Goal: Task Accomplishment & Management: Use online tool/utility

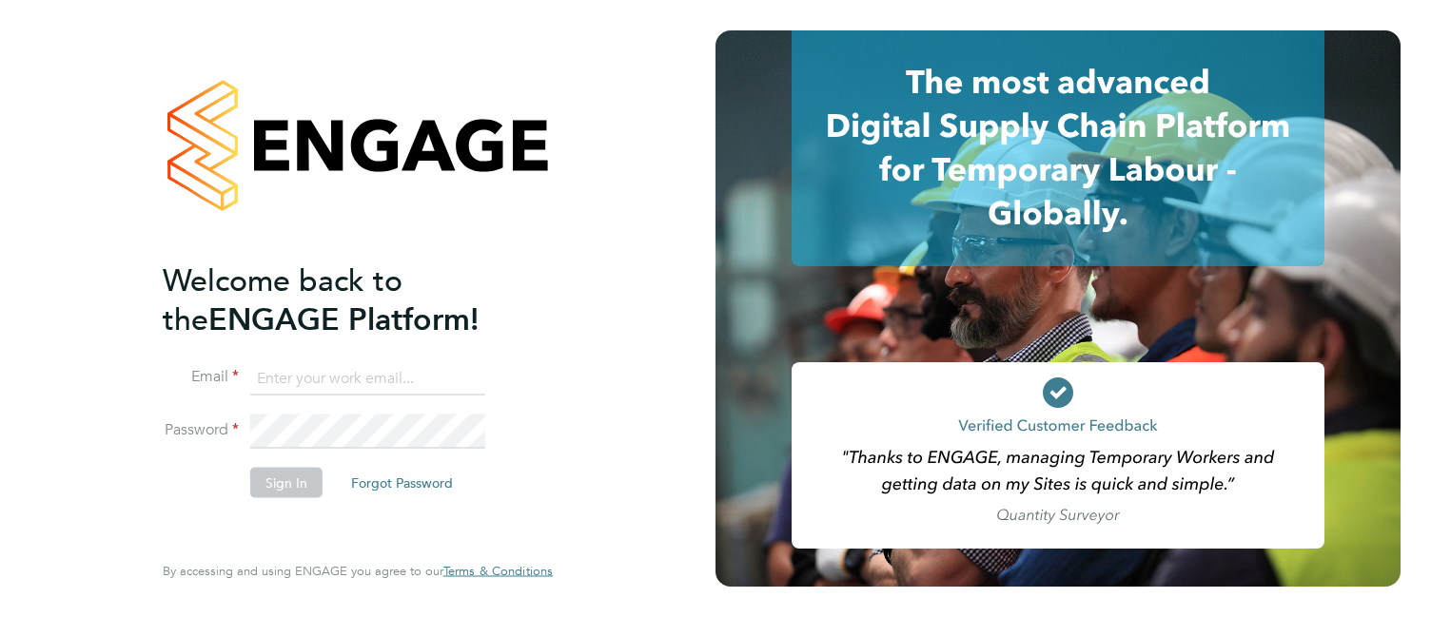
click at [302, 376] on input at bounding box center [367, 378] width 235 height 34
type input "csi.admin@uk.g4s.com"
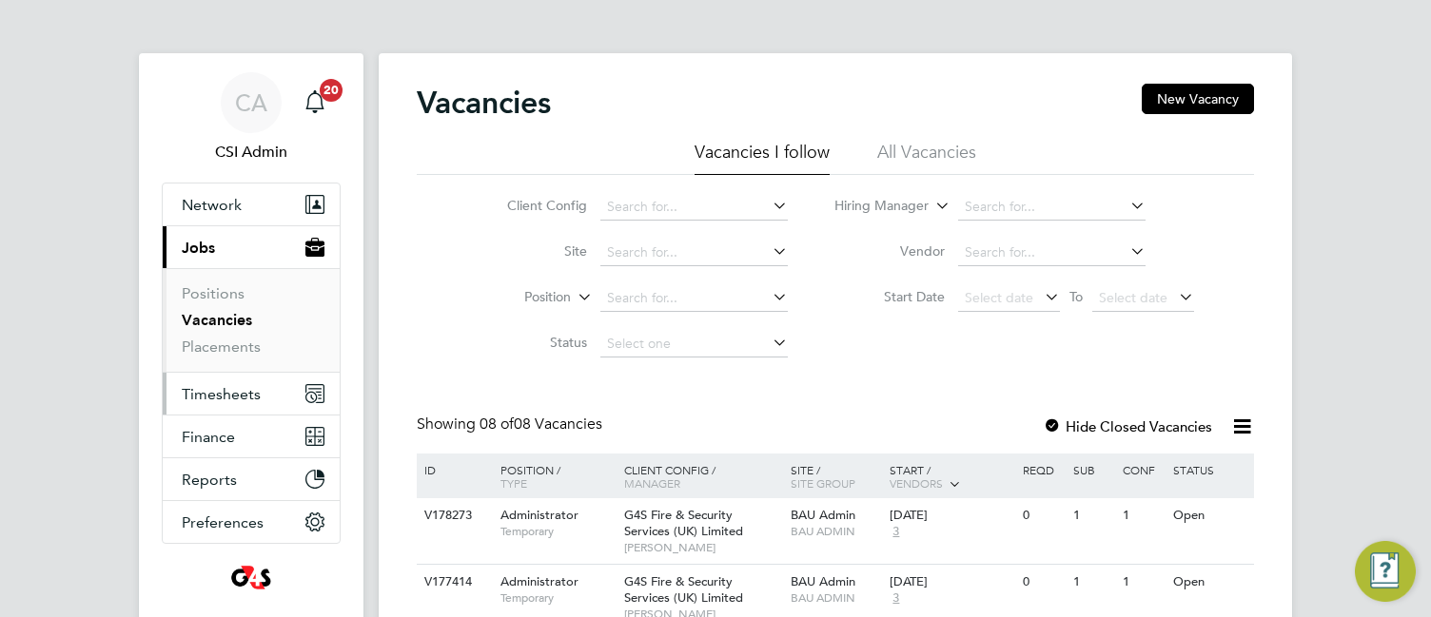
click at [241, 386] on span "Timesheets" at bounding box center [221, 394] width 79 height 18
click at [370, 340] on div "CA CSI Admin Notifications 20 Applications: Network Team Members Businesses Sit…" at bounding box center [715, 551] width 1431 height 1102
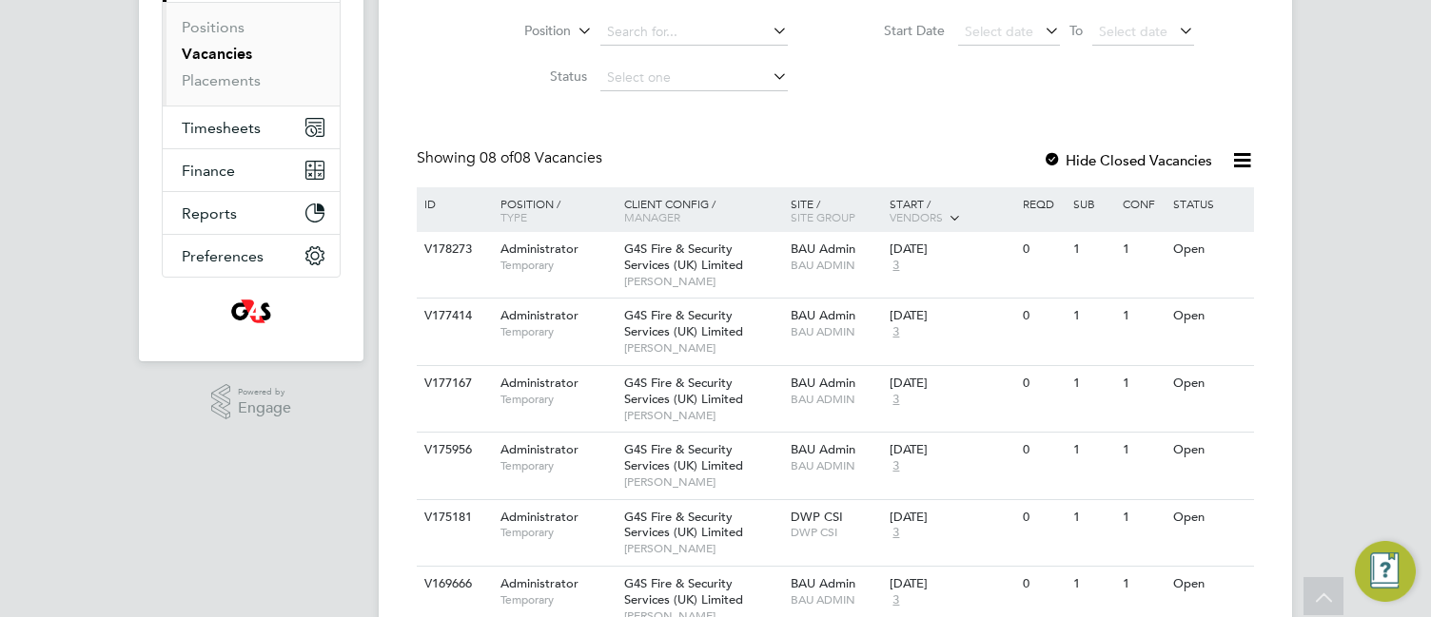
scroll to position [304, 0]
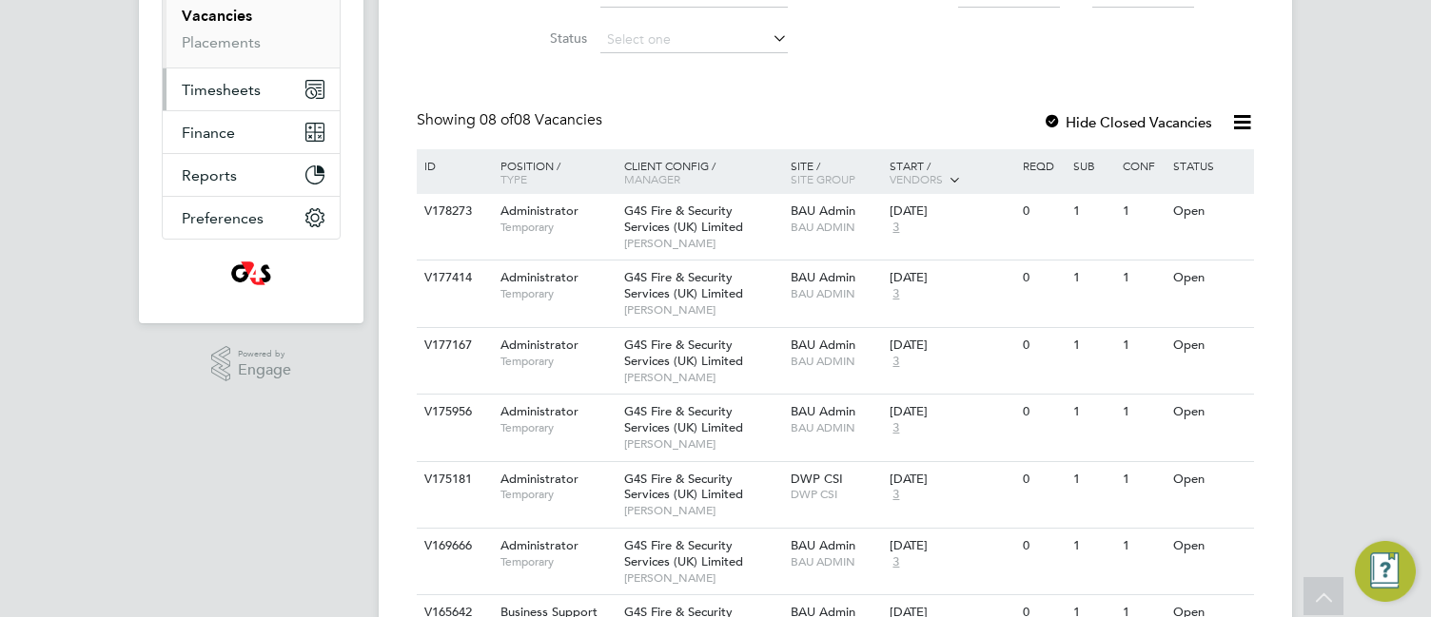
click at [227, 87] on span "Timesheets" at bounding box center [221, 90] width 79 height 18
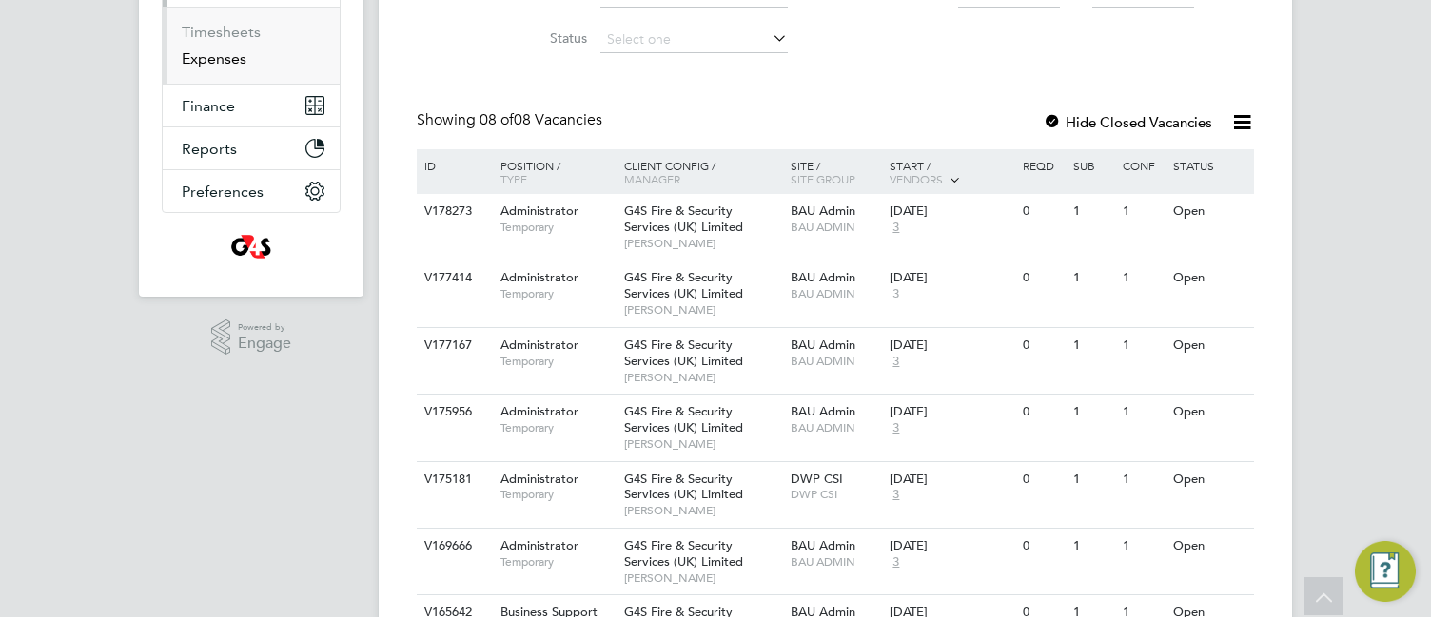
click at [222, 67] on link "Expenses" at bounding box center [214, 58] width 65 height 18
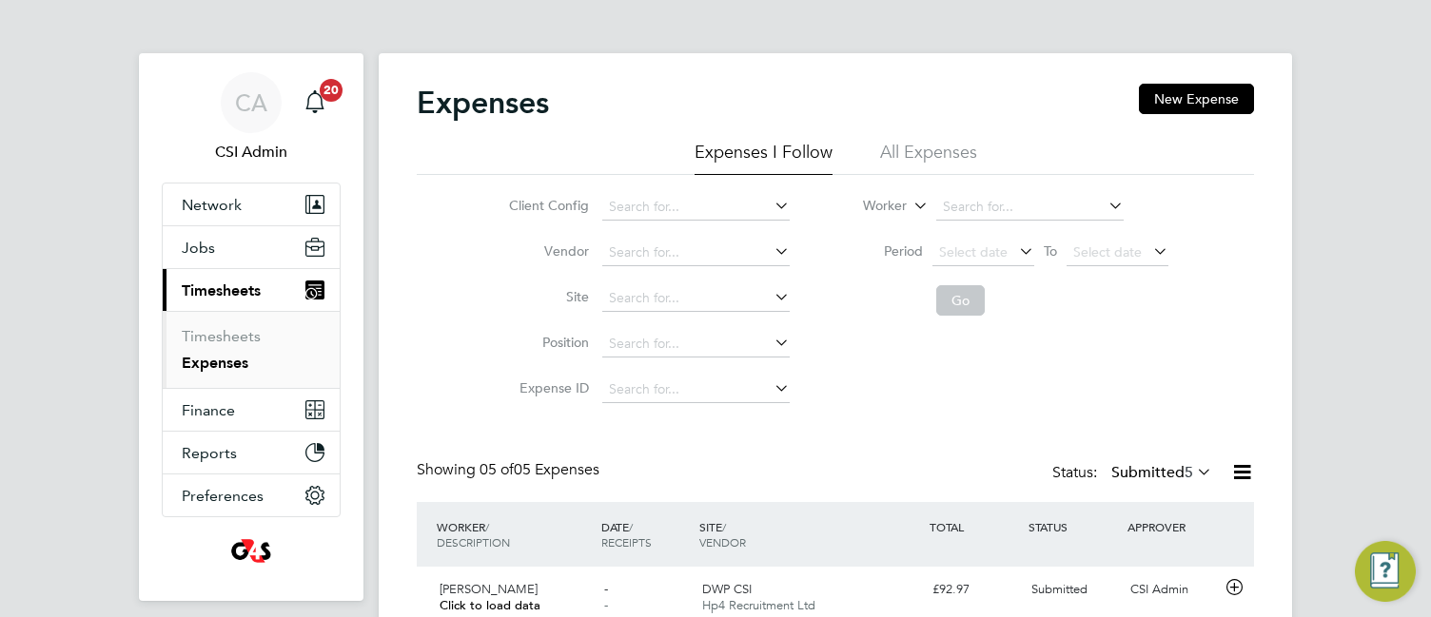
click at [447, 360] on div "Client Config Vendor Site Position Expense ID Worker Period Select date To Sele…" at bounding box center [835, 294] width 837 height 238
drag, startPoint x: 1336, startPoint y: 10, endPoint x: 410, endPoint y: 347, distance: 985.7
click at [410, 347] on div "Expenses New Expense Expenses I Follow All Expenses Client Config Vendor Site P…" at bounding box center [835, 487] width 913 height 869
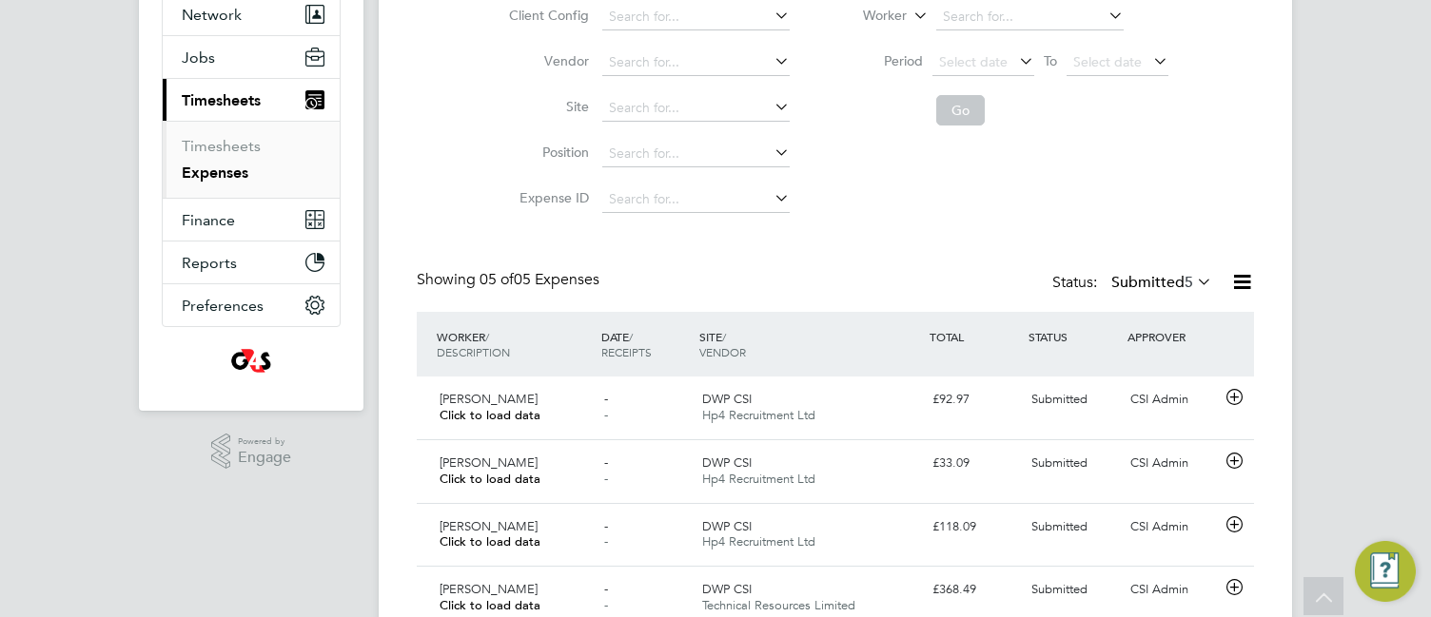
scroll to position [228, 0]
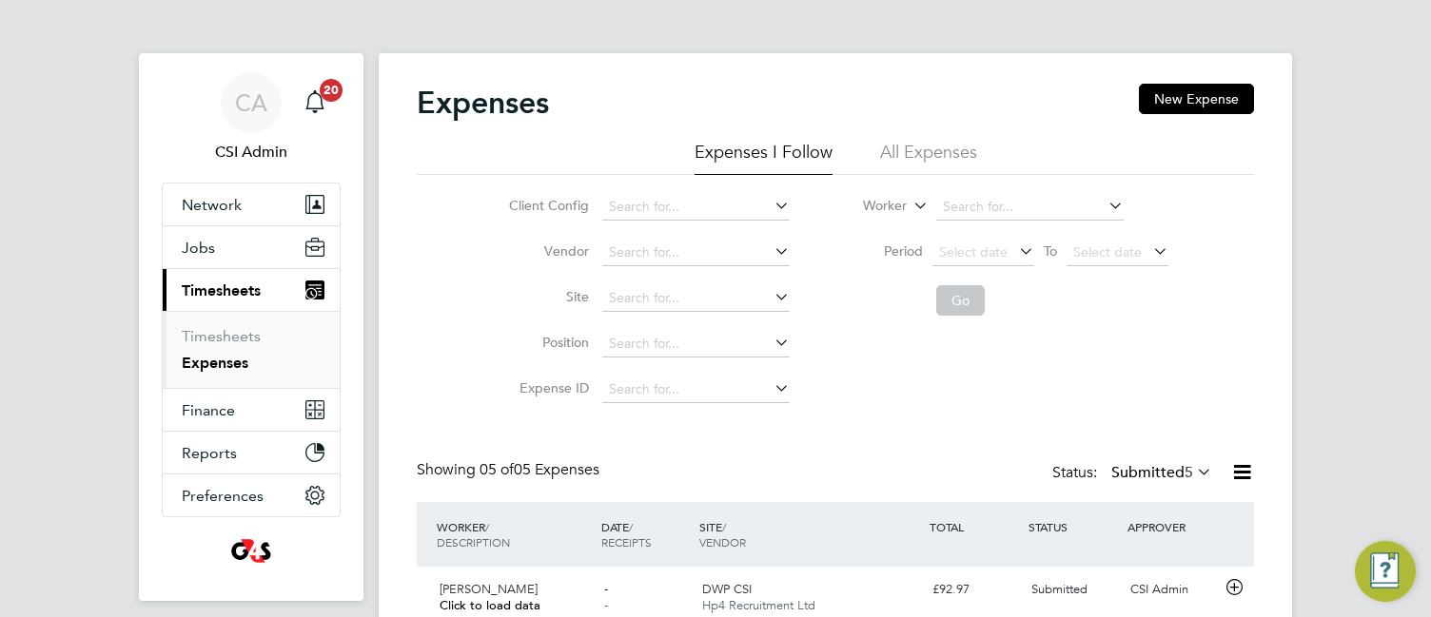
click at [398, 197] on div "Expenses New Expense Expenses I Follow All Expenses Client Config Vendor Site P…" at bounding box center [835, 487] width 913 height 869
click at [245, 331] on link "Timesheets" at bounding box center [221, 336] width 79 height 18
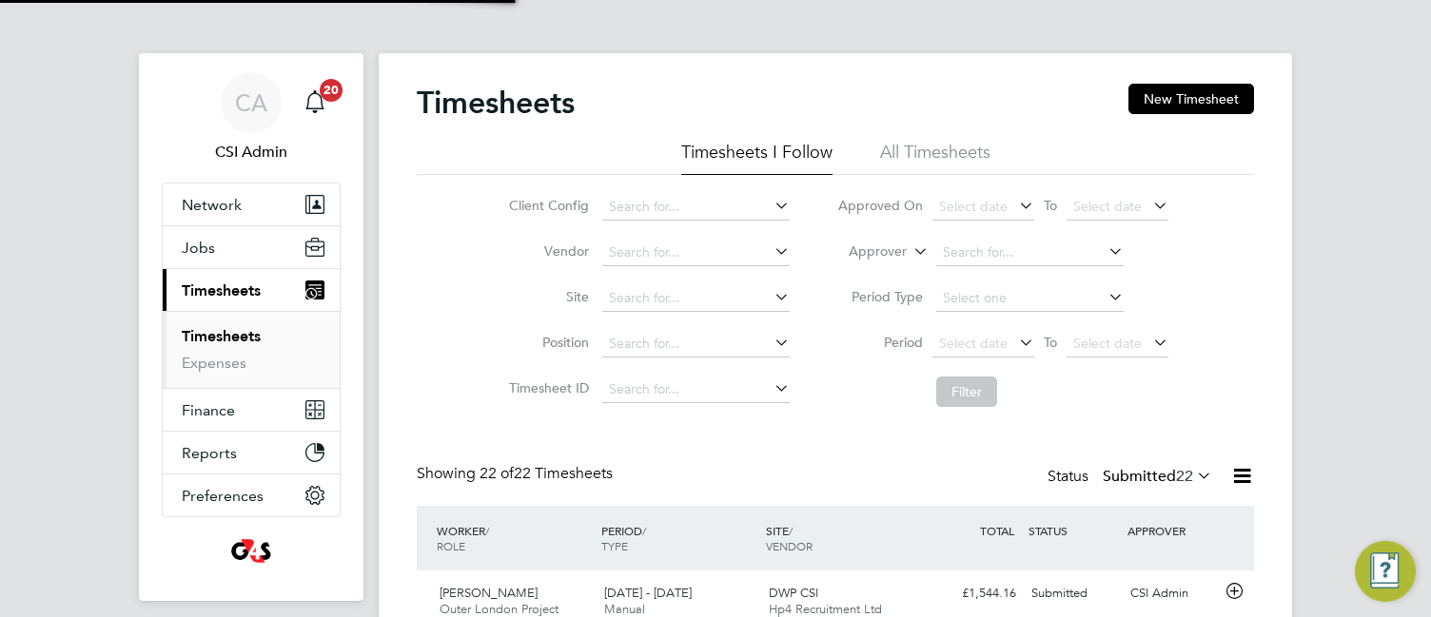
scroll to position [64, 166]
